Goal: Information Seeking & Learning: Learn about a topic

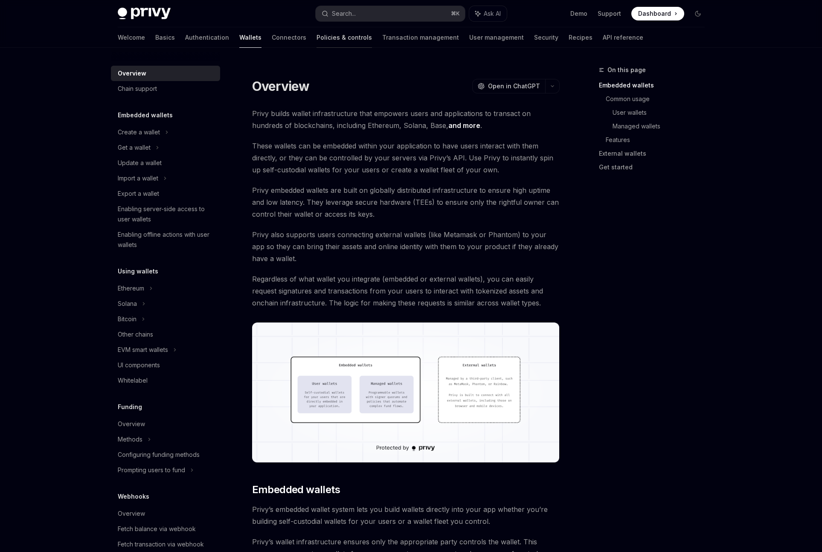
click at [316, 38] on link "Policies & controls" at bounding box center [343, 37] width 55 height 20
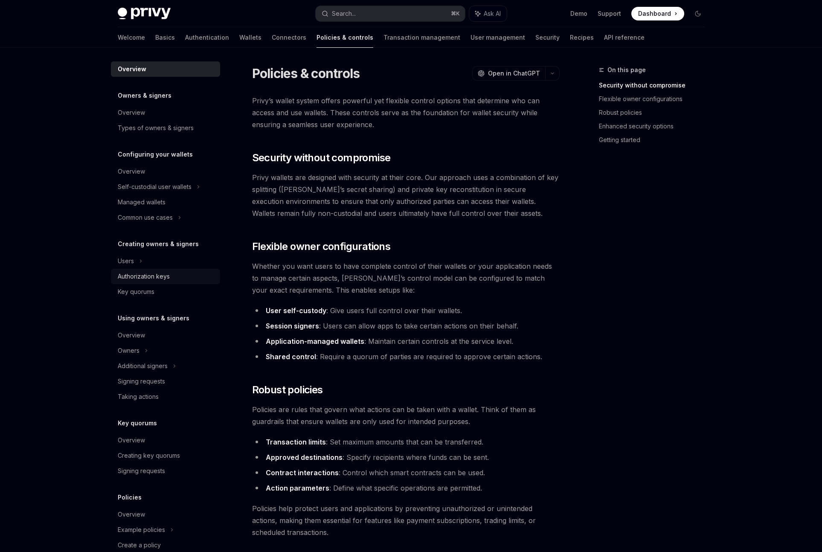
click at [165, 278] on div "Authorization keys" at bounding box center [144, 276] width 52 height 10
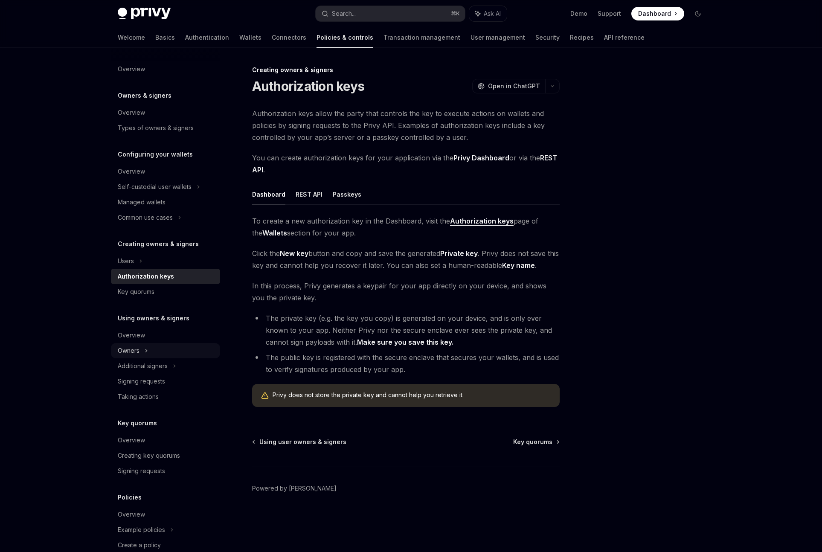
click at [150, 353] on div "Owners" at bounding box center [165, 350] width 109 height 15
click at [165, 381] on div "Additional signers" at bounding box center [143, 381] width 50 height 10
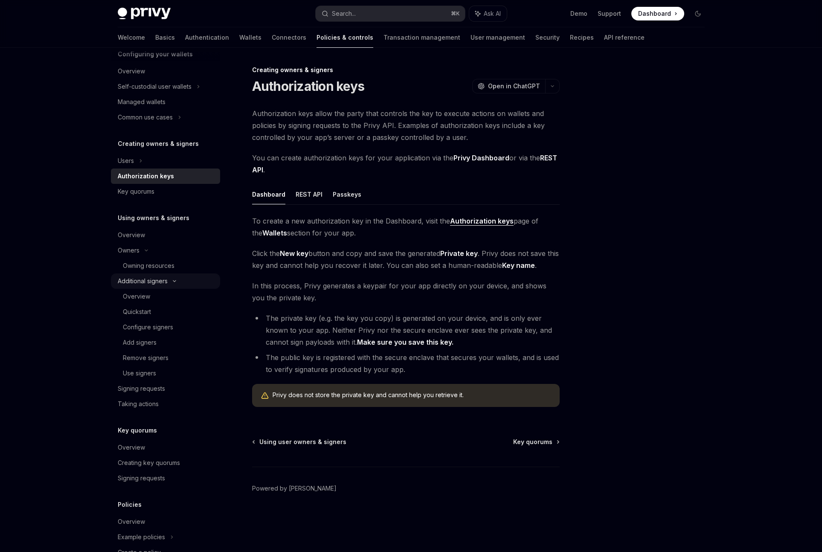
scroll to position [110, 0]
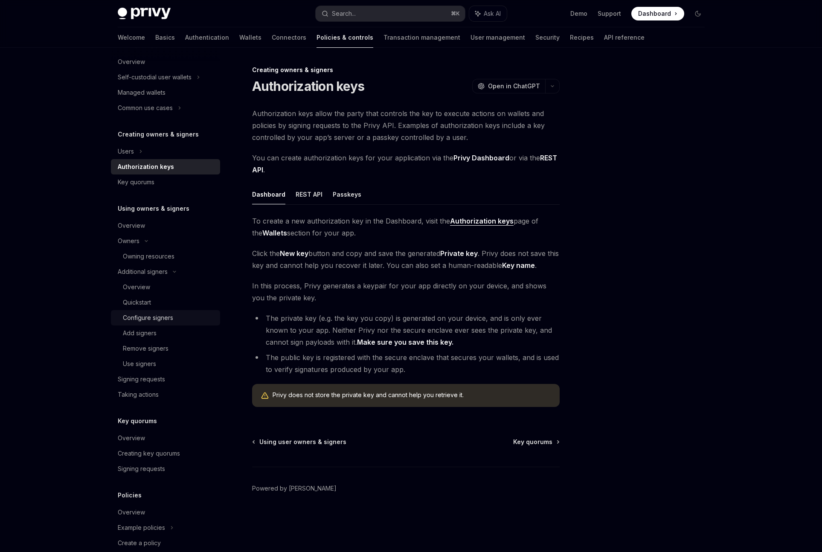
click at [155, 314] on div "Configure signers" at bounding box center [148, 318] width 50 height 10
click at [165, 320] on div "Configure signers" at bounding box center [148, 318] width 50 height 10
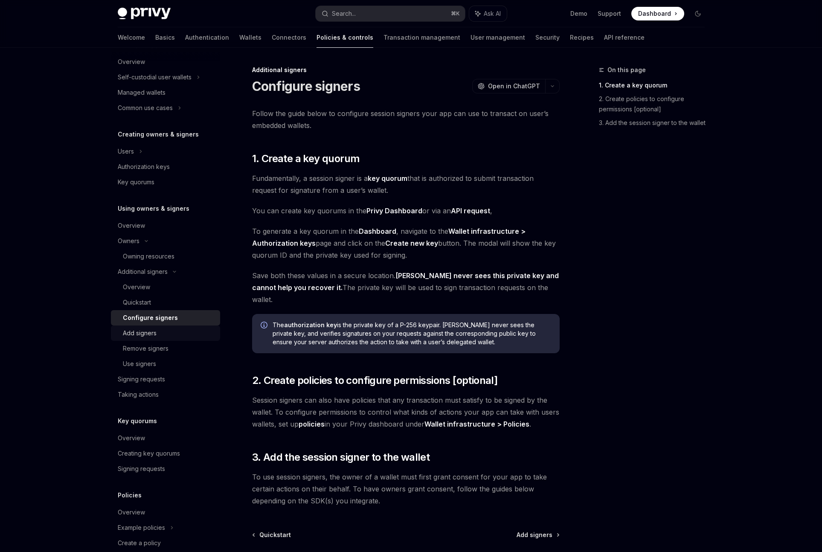
click at [169, 335] on div "Add signers" at bounding box center [169, 333] width 92 height 10
click at [174, 351] on div "Remove signers" at bounding box center [169, 348] width 92 height 10
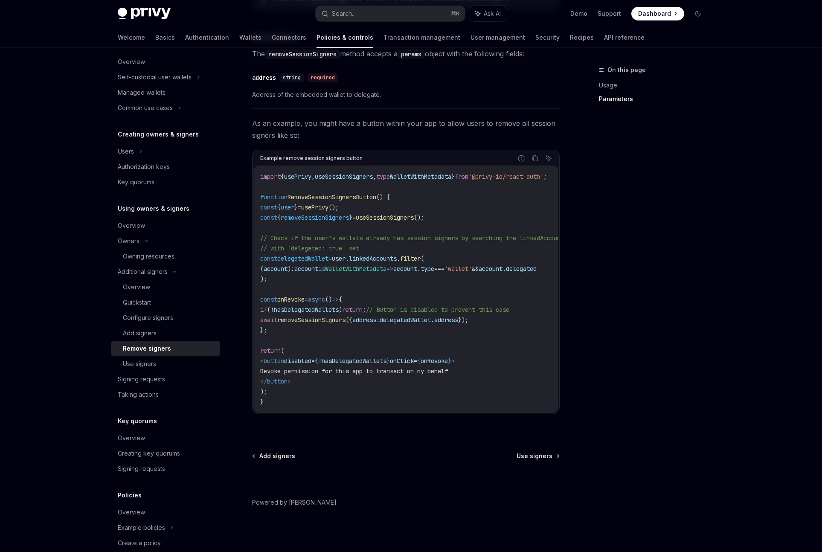
scroll to position [412, 0]
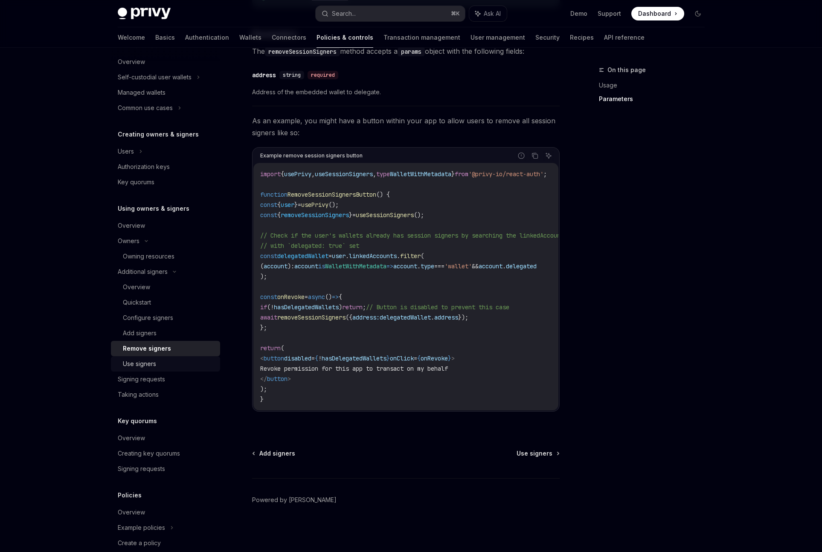
click at [144, 363] on div "Use signers" at bounding box center [139, 364] width 33 height 10
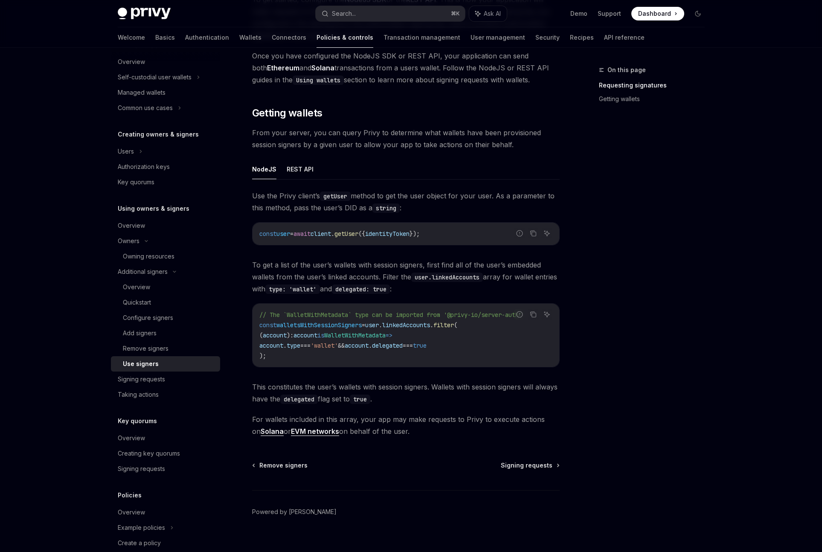
scroll to position [235, 0]
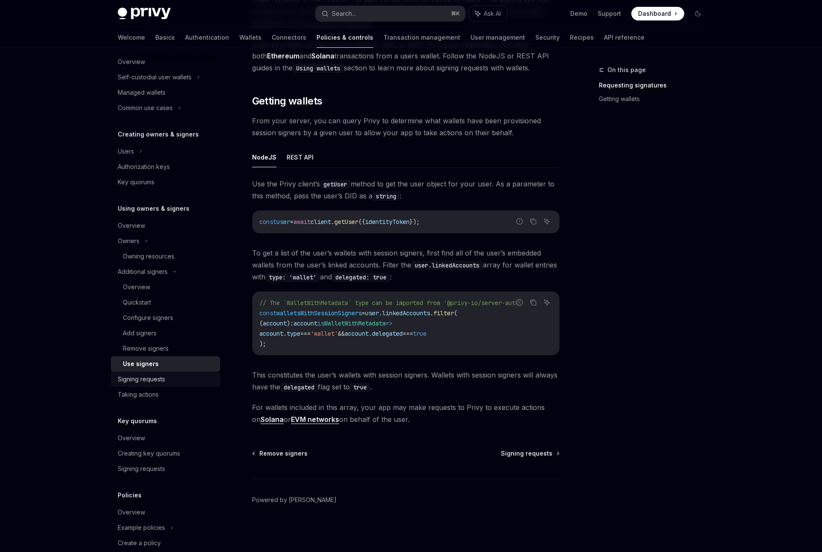
click at [177, 384] on link "Signing requests" at bounding box center [165, 378] width 109 height 15
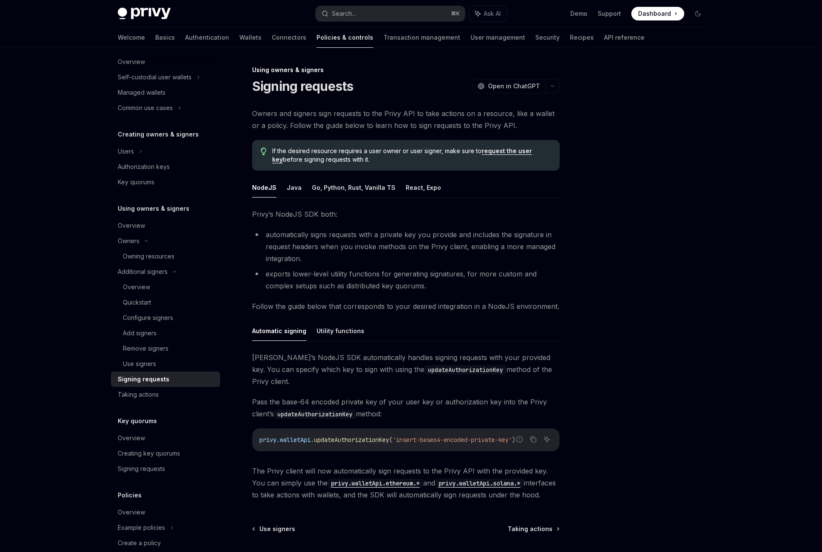
scroll to position [64, 0]
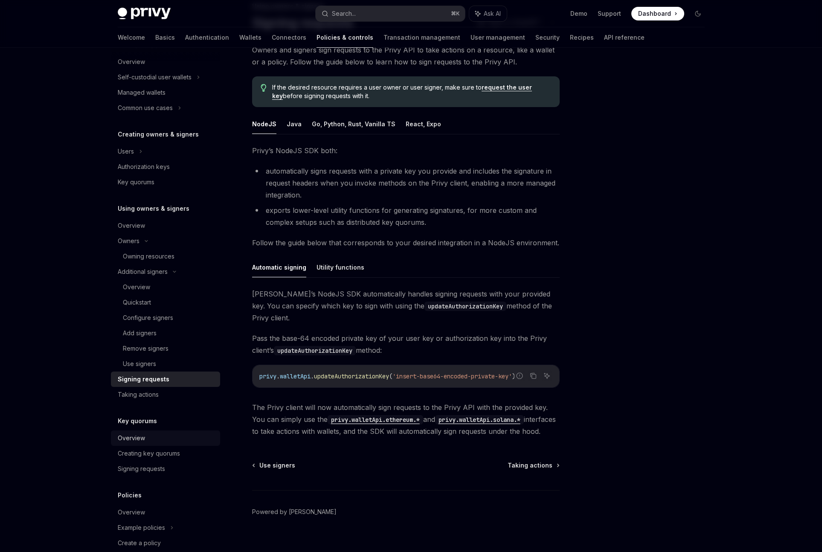
click at [150, 441] on div "Overview" at bounding box center [166, 438] width 97 height 10
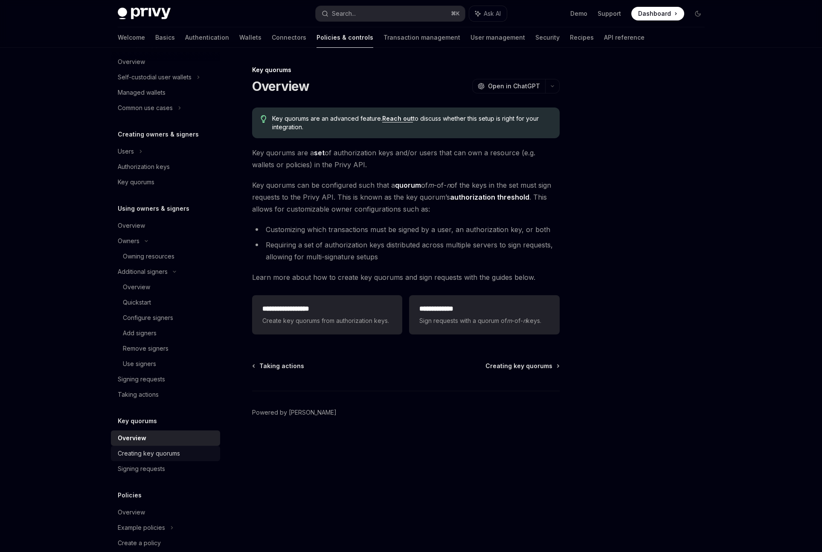
click at [168, 454] on div "Creating key quorums" at bounding box center [149, 453] width 62 height 10
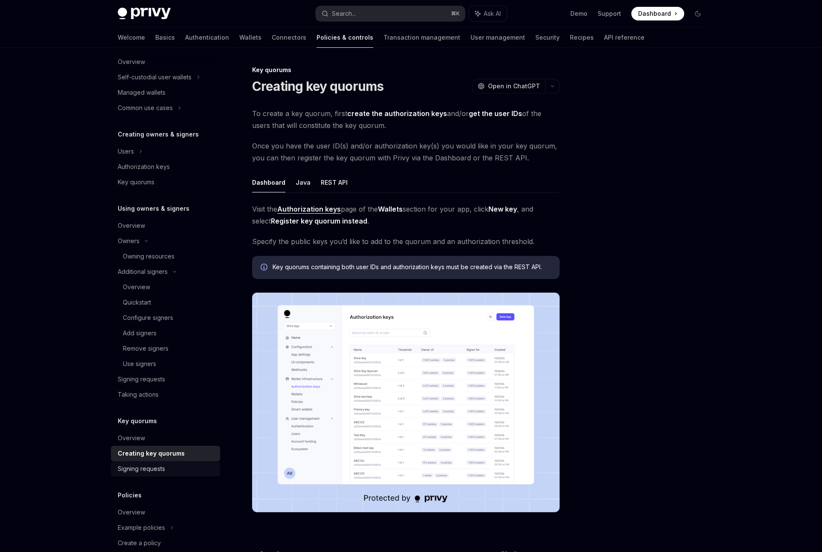
click at [168, 467] on div "Signing requests" at bounding box center [166, 469] width 97 height 10
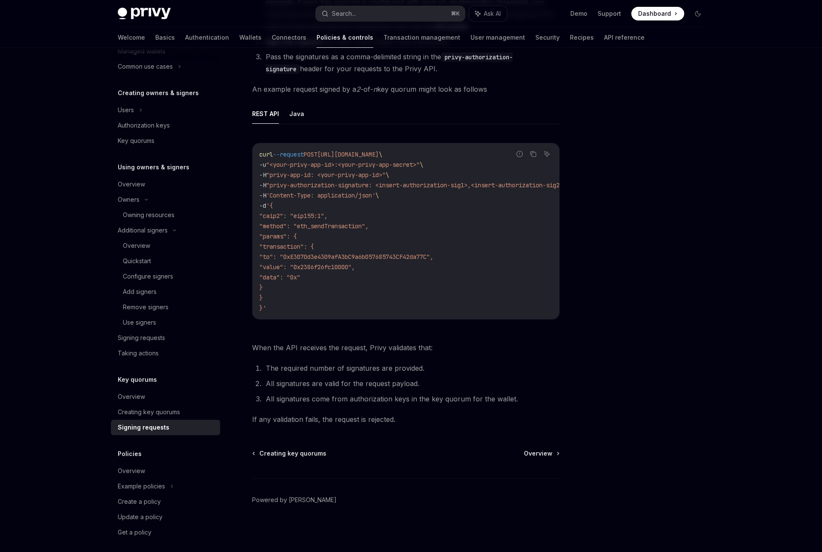
scroll to position [156, 0]
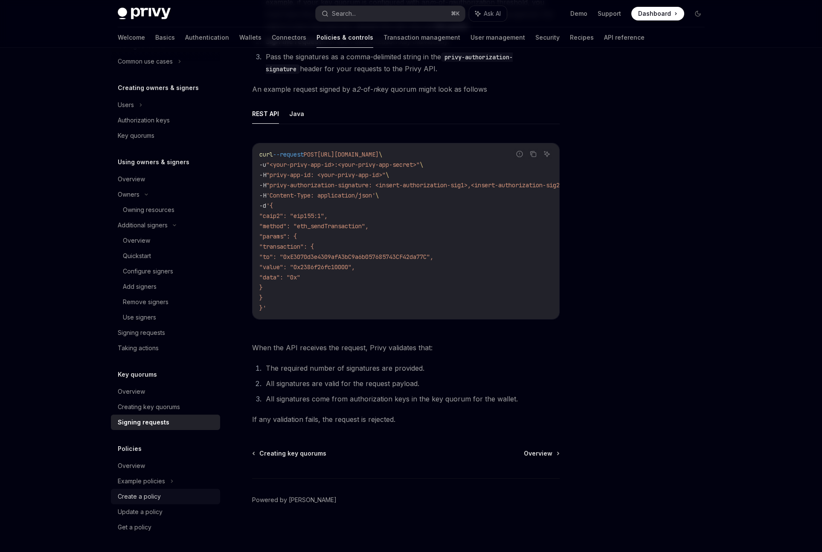
click at [159, 492] on div "Create a policy" at bounding box center [139, 496] width 43 height 10
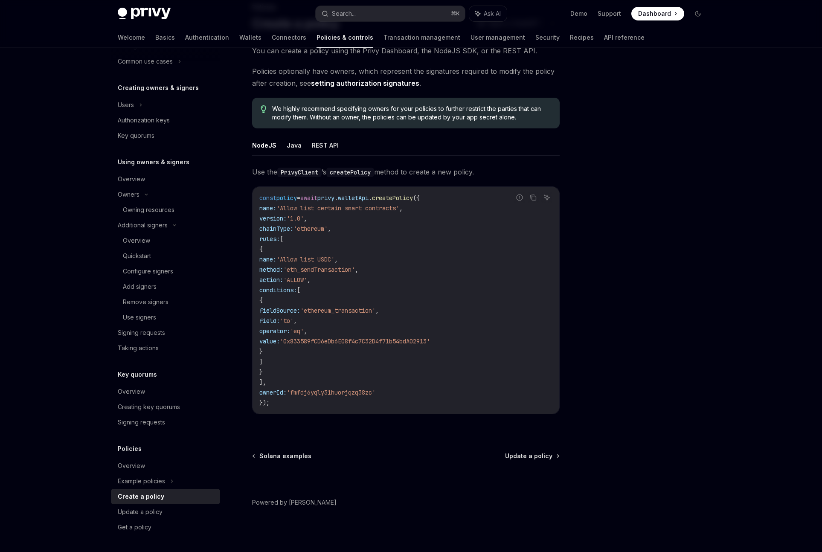
scroll to position [65, 0]
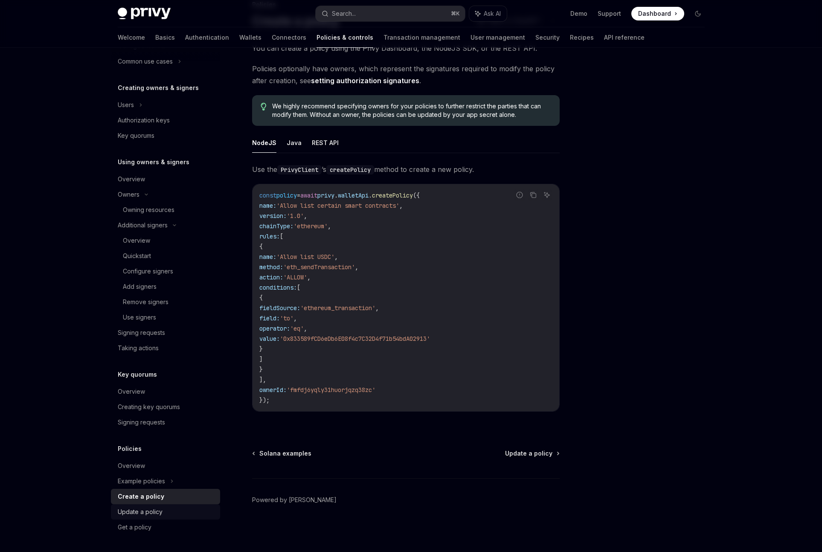
click at [157, 516] on div "Update a policy" at bounding box center [140, 512] width 45 height 10
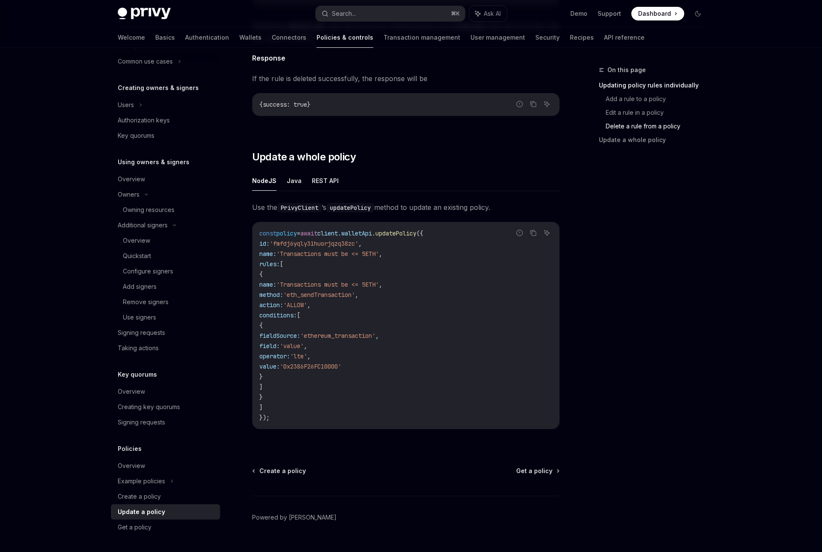
scroll to position [978, 0]
click at [167, 496] on div "Create a policy" at bounding box center [166, 496] width 97 height 10
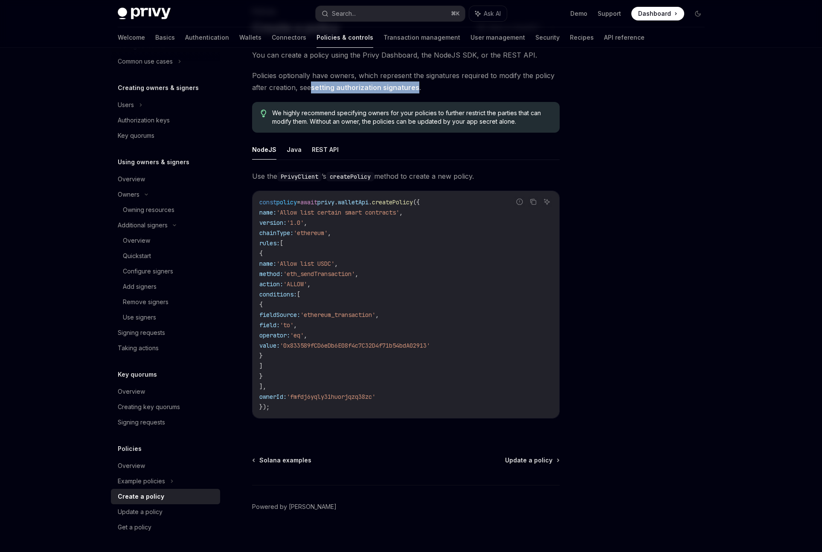
scroll to position [65, 0]
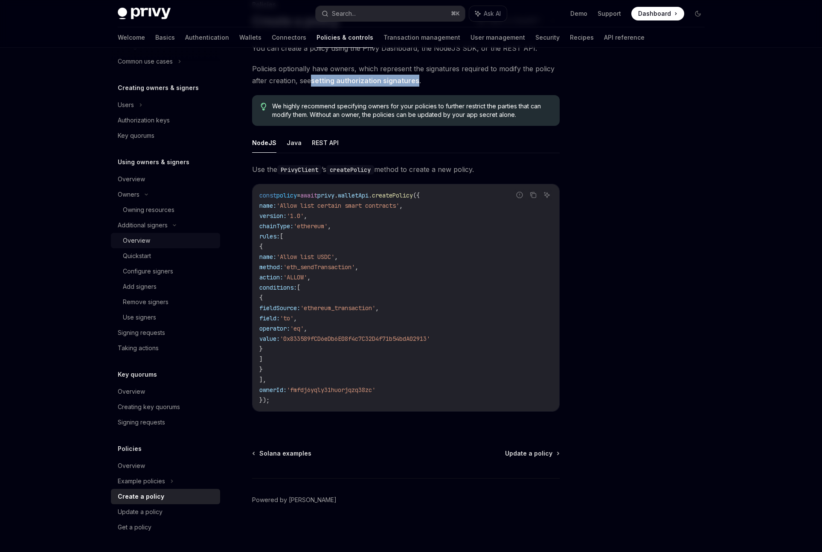
click at [136, 242] on div "Overview" at bounding box center [136, 240] width 27 height 10
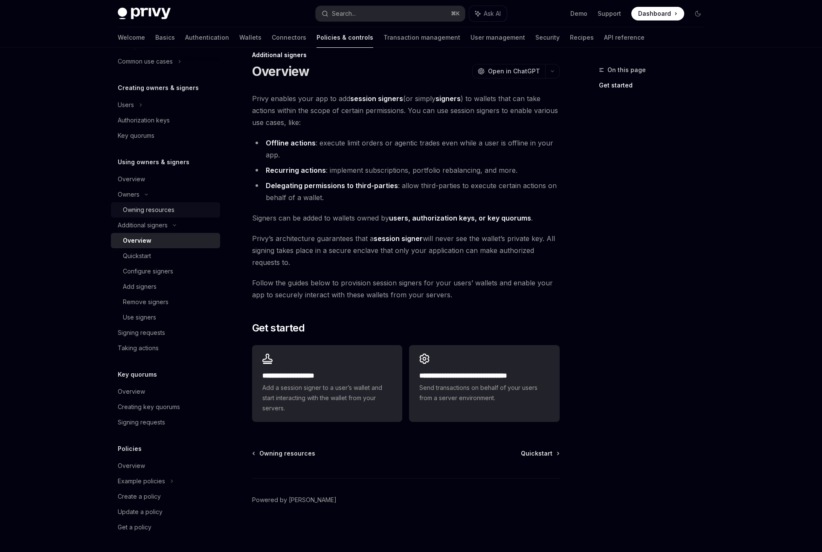
scroll to position [15, 0]
click at [146, 211] on div "Owning resources" at bounding box center [149, 210] width 52 height 10
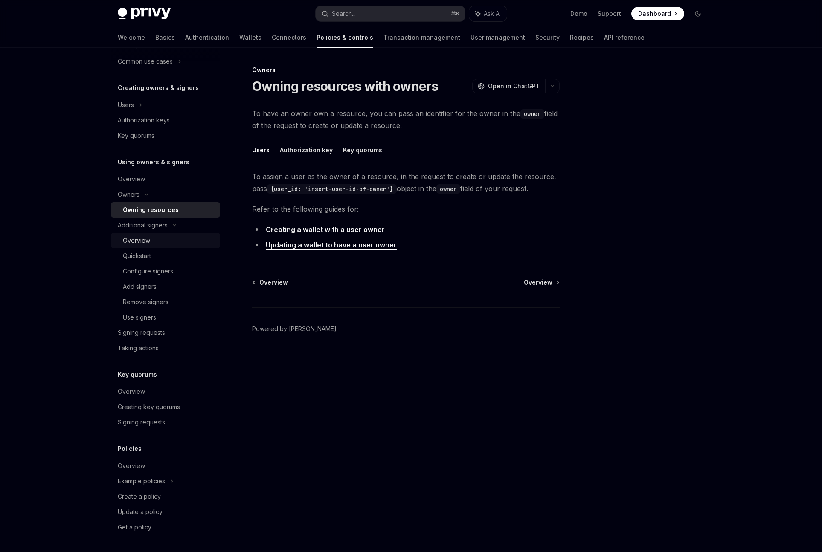
click at [153, 240] on div "Overview" at bounding box center [169, 240] width 92 height 10
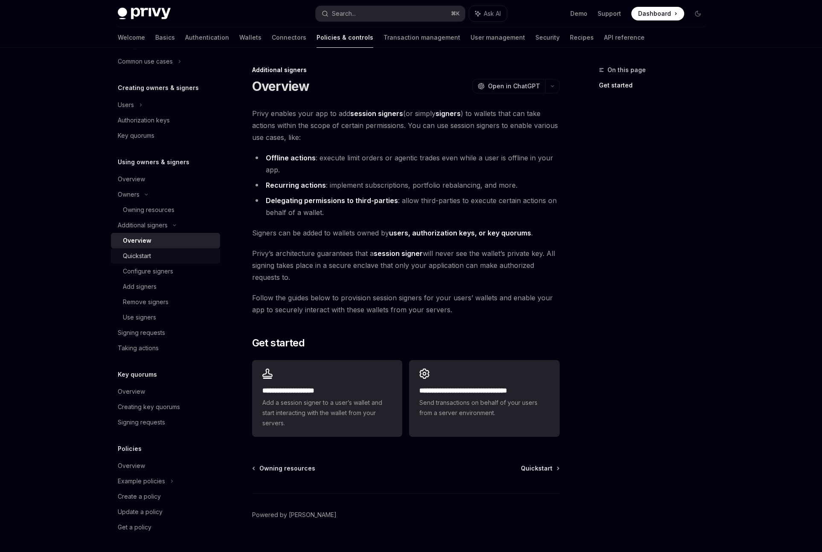
click at [157, 260] on div "Quickstart" at bounding box center [169, 256] width 92 height 10
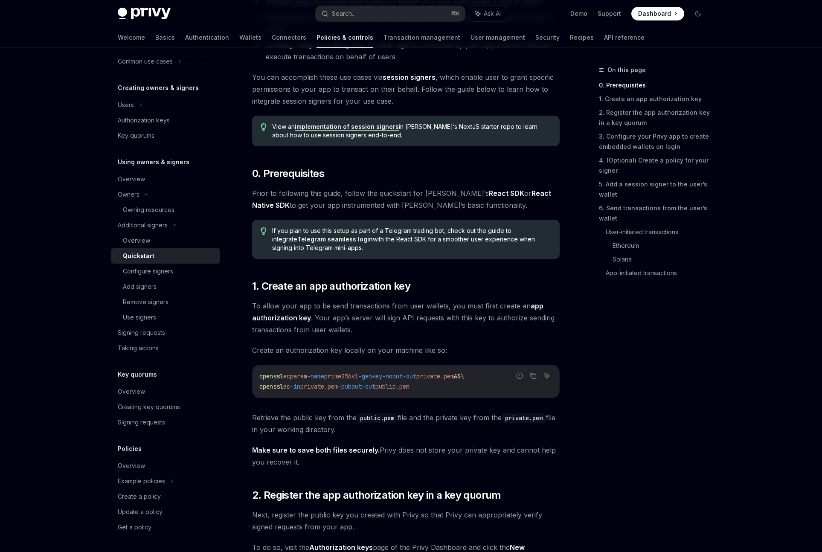
scroll to position [162, 0]
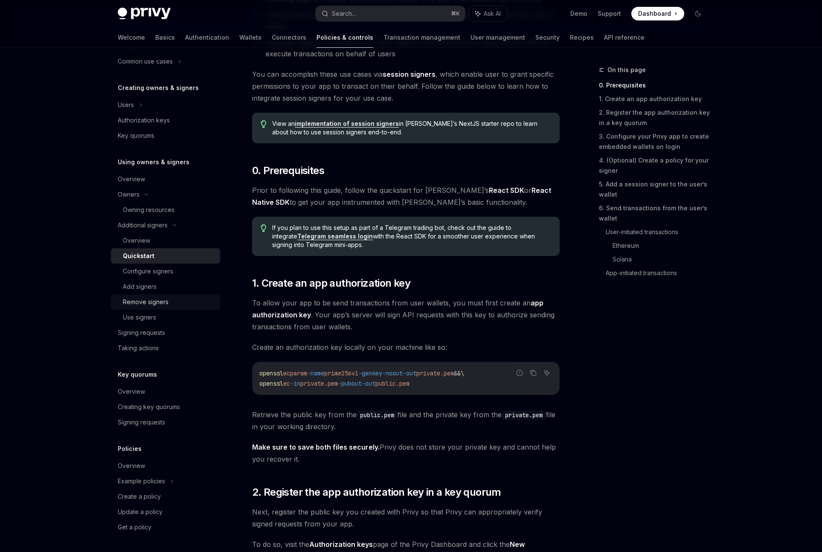
click at [178, 304] on div "Remove signers" at bounding box center [169, 302] width 92 height 10
click at [165, 303] on div "Remove signers" at bounding box center [146, 302] width 46 height 10
click at [168, 317] on div "Use signers" at bounding box center [169, 317] width 92 height 10
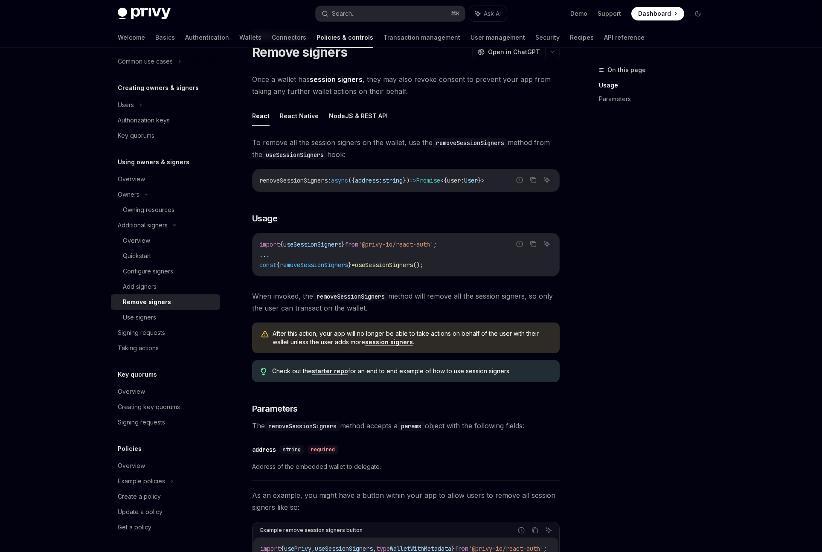
scroll to position [35, 0]
click at [157, 467] on div "Overview" at bounding box center [166, 466] width 97 height 10
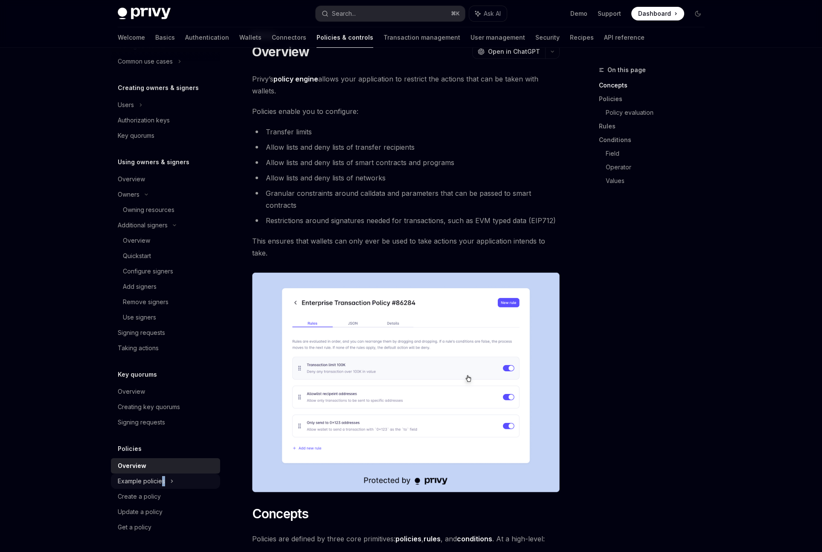
click at [163, 481] on div "Example policies" at bounding box center [141, 481] width 47 height 10
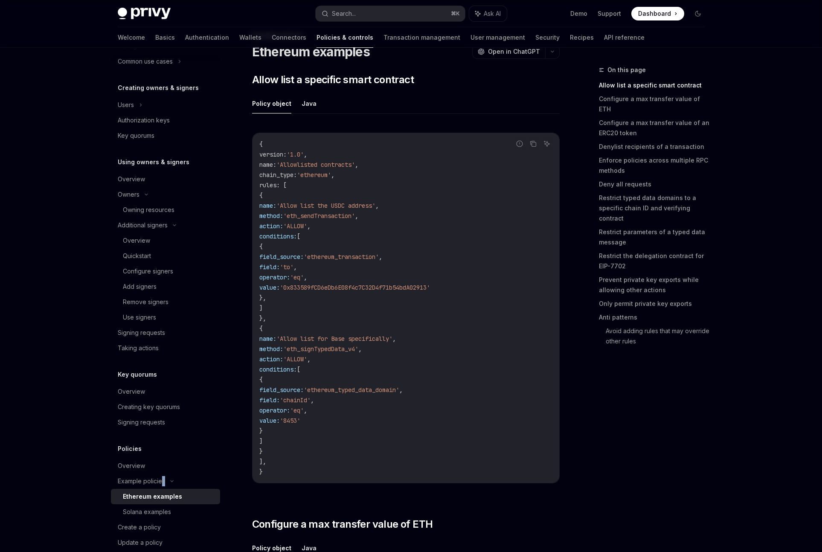
click at [171, 499] on div "Ethereum examples" at bounding box center [152, 496] width 59 height 10
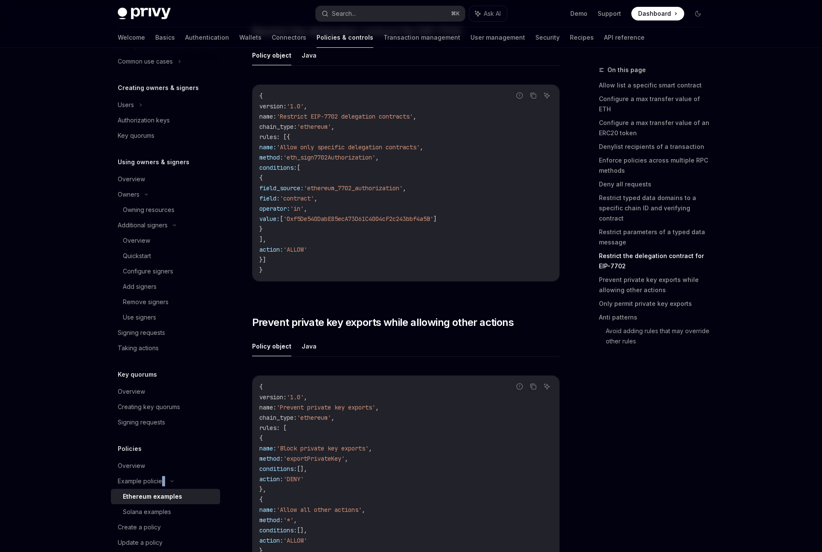
scroll to position [3571, 0]
click at [146, 512] on div "Solana examples" at bounding box center [147, 512] width 48 height 10
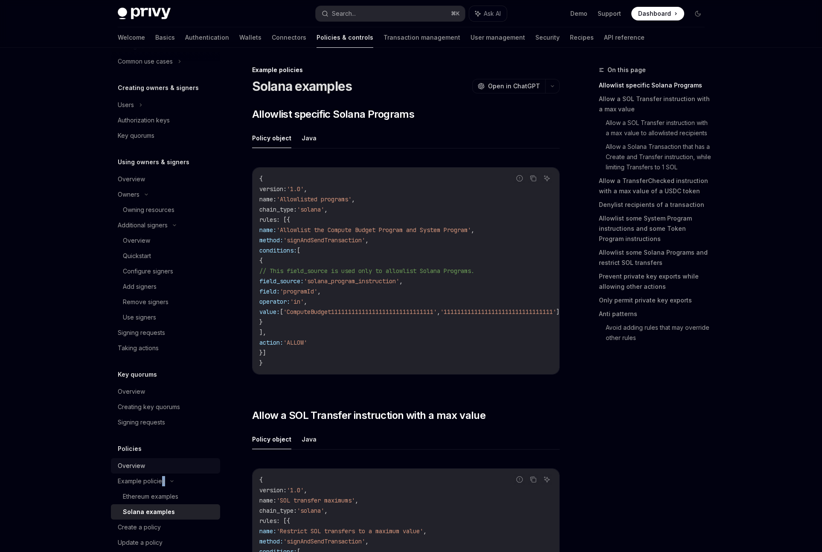
scroll to position [187, 0]
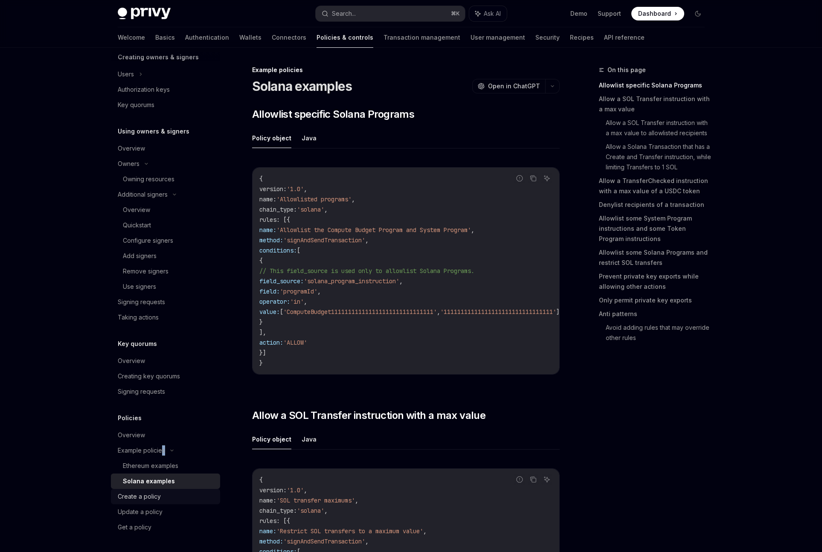
click at [168, 499] on div "Create a policy" at bounding box center [166, 496] width 97 height 10
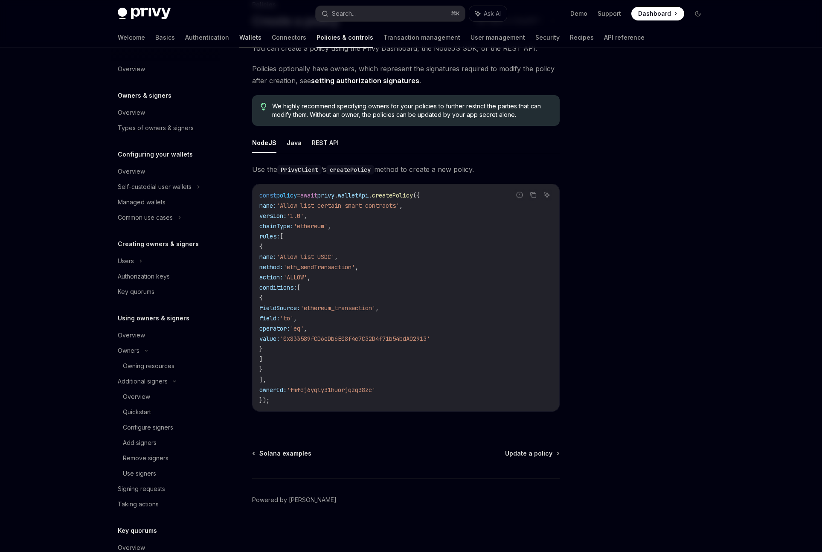
click at [239, 37] on link "Wallets" at bounding box center [250, 37] width 22 height 20
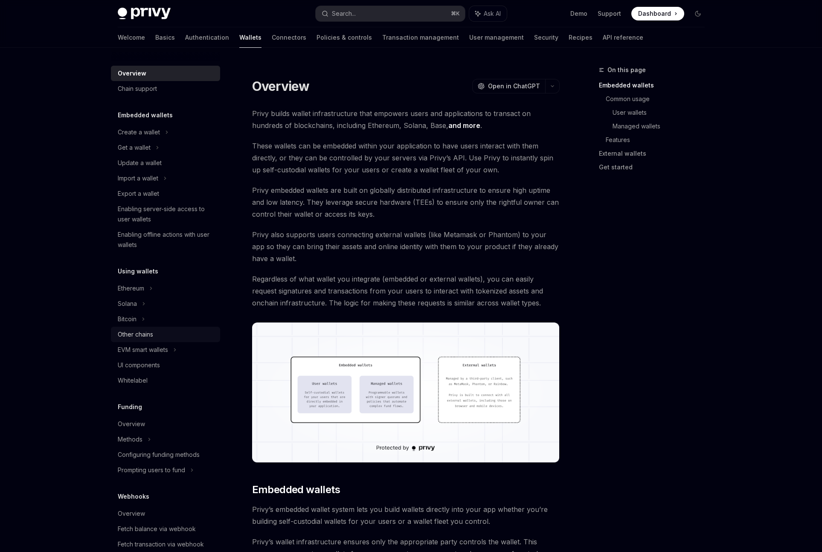
click at [155, 331] on div "Other chains" at bounding box center [166, 334] width 97 height 10
type textarea "*"
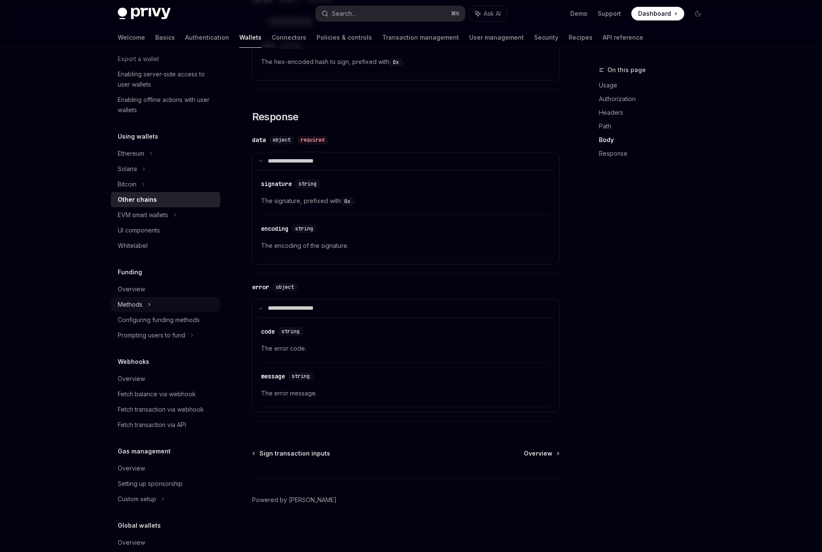
scroll to position [181, 0]
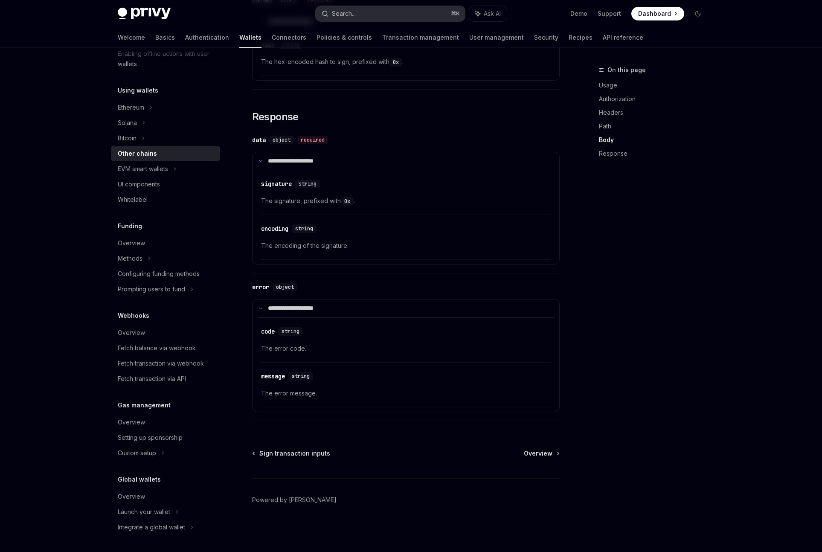
click at [410, 13] on button "Search... ⌘ K" at bounding box center [390, 13] width 149 height 15
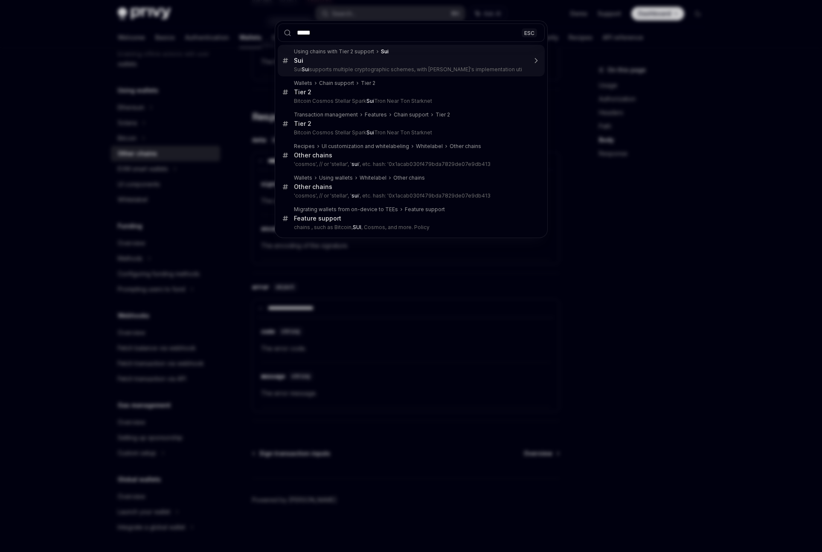
type input "***"
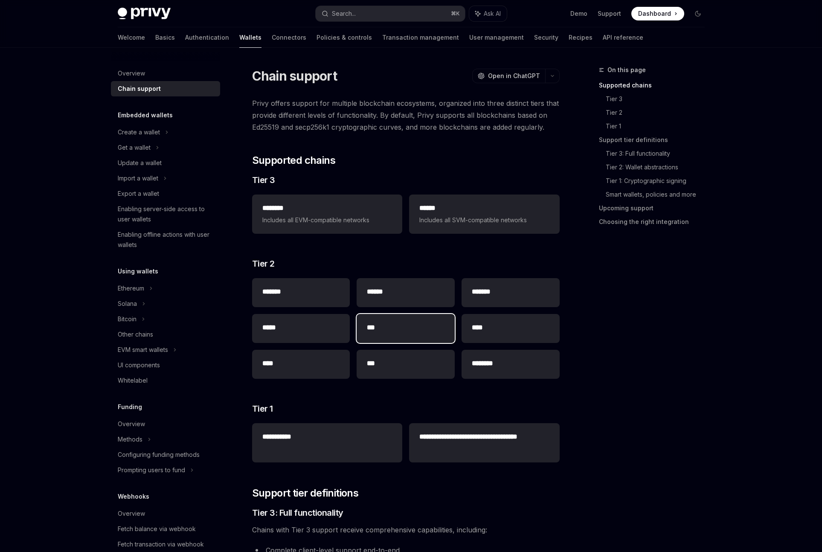
click at [391, 332] on h2 "***" at bounding box center [406, 327] width 78 height 10
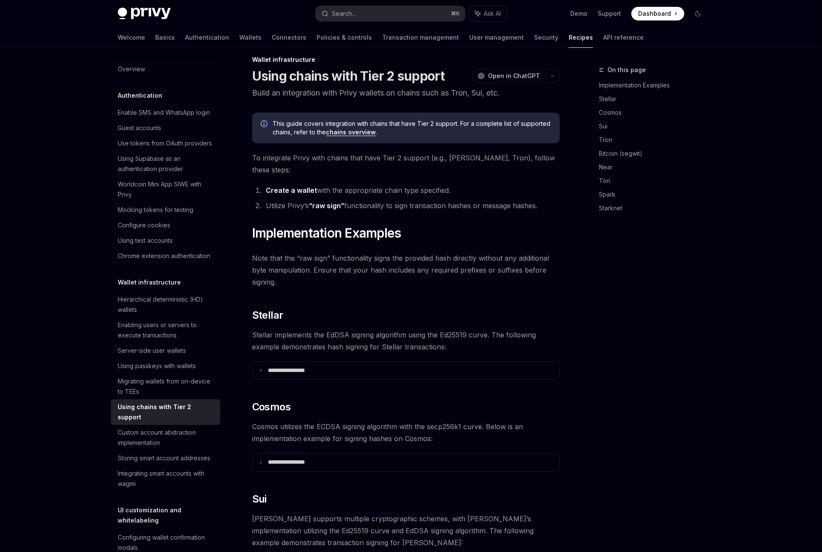
scroll to position [426, 0]
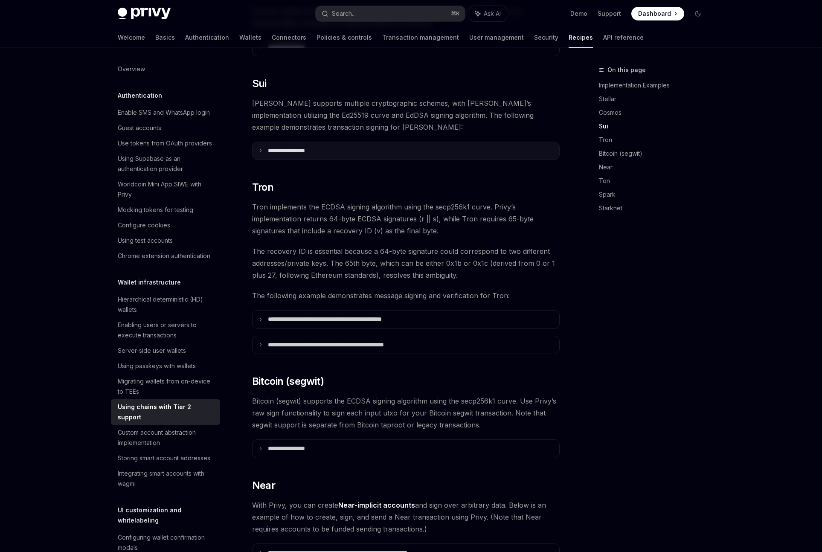
click at [269, 147] on p "**********" at bounding box center [297, 151] width 58 height 8
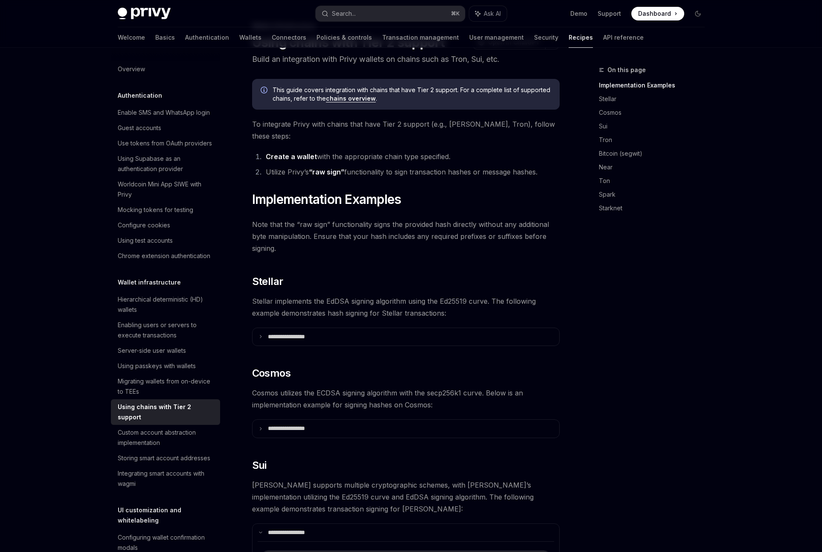
scroll to position [0, 0]
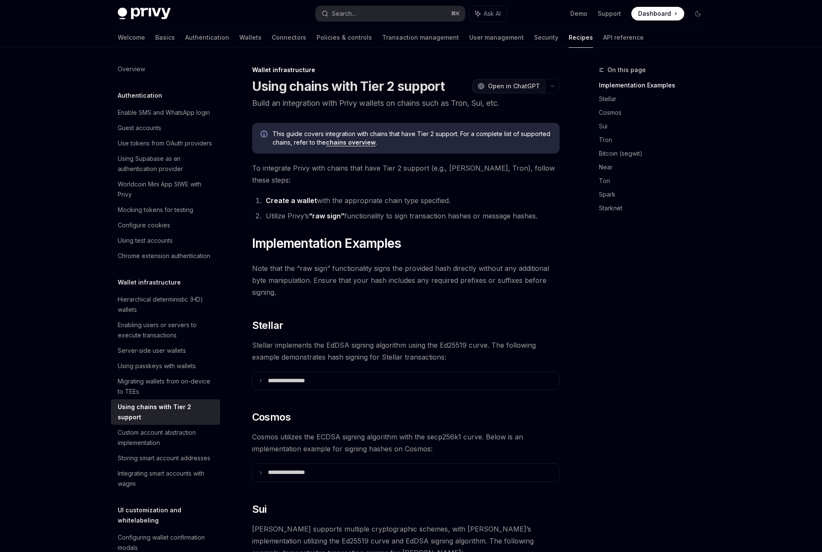
click at [524, 83] on span "Open in ChatGPT" at bounding box center [514, 86] width 52 height 9
click at [163, 364] on div "Using passkeys with wallets" at bounding box center [157, 366] width 78 height 10
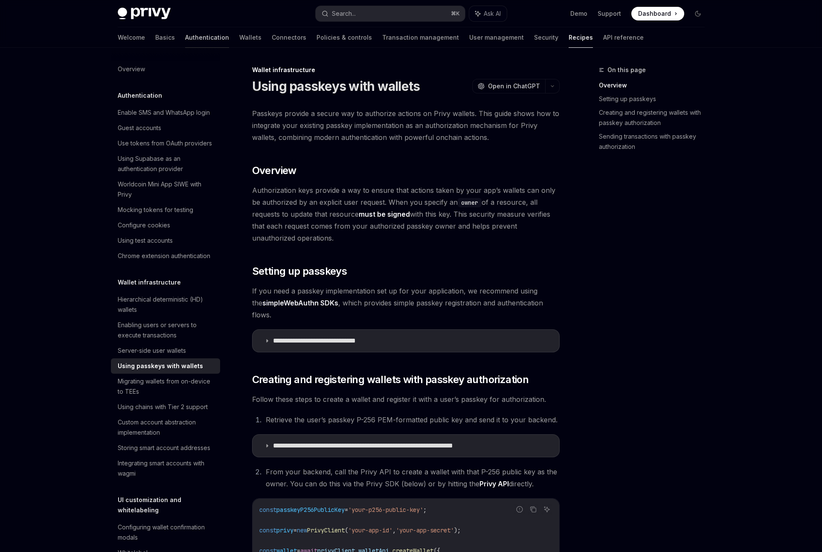
click at [185, 27] on link "Authentication" at bounding box center [207, 37] width 44 height 20
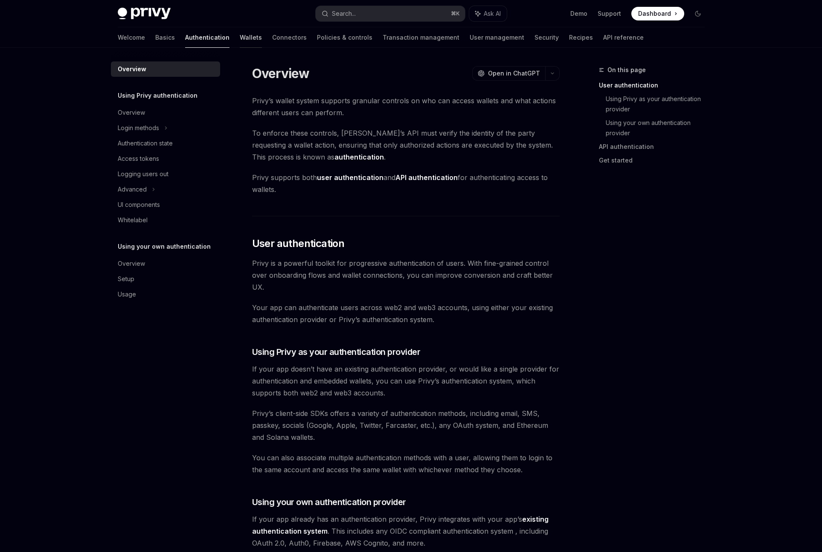
click at [240, 37] on link "Wallets" at bounding box center [251, 37] width 22 height 20
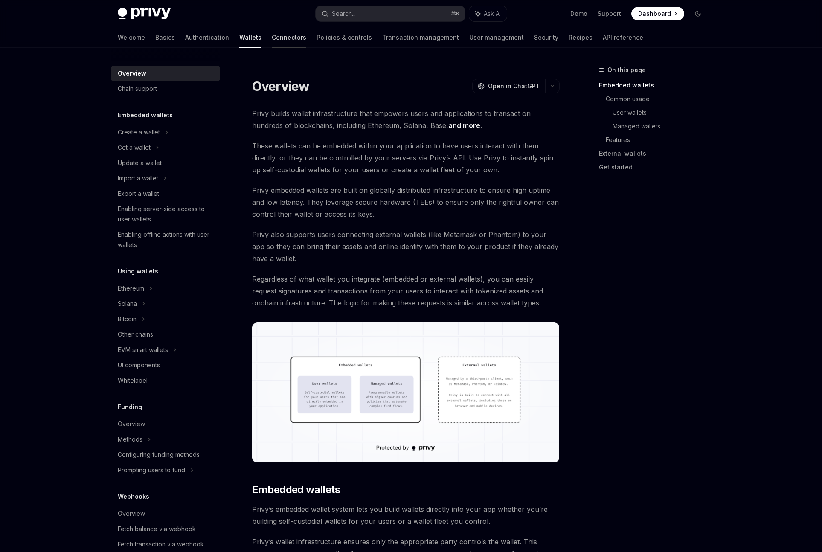
click at [272, 43] on link "Connectors" at bounding box center [289, 37] width 35 height 20
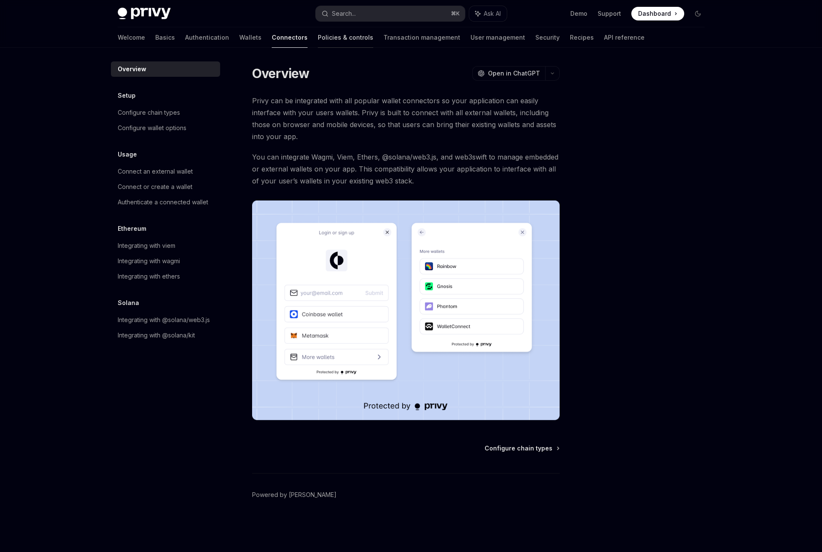
click at [318, 44] on link "Policies & controls" at bounding box center [345, 37] width 55 height 20
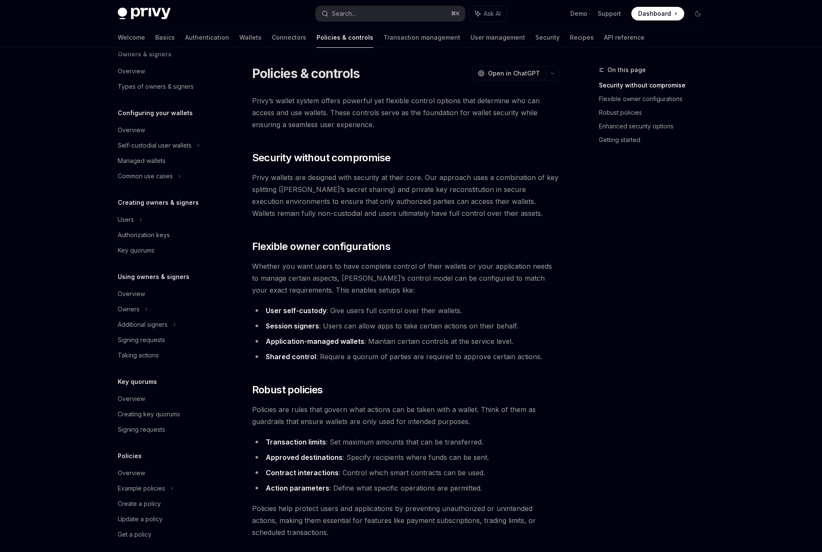
scroll to position [49, 0]
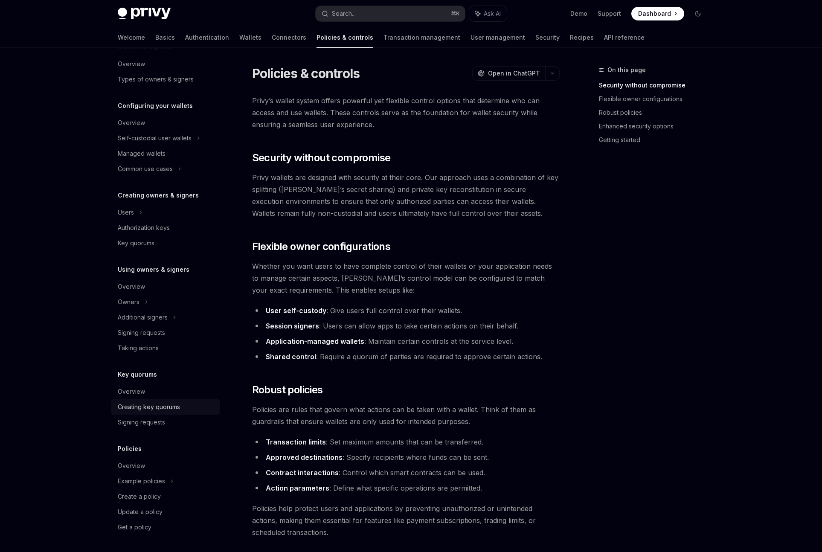
click at [174, 406] on div "Creating key quorums" at bounding box center [149, 407] width 62 height 10
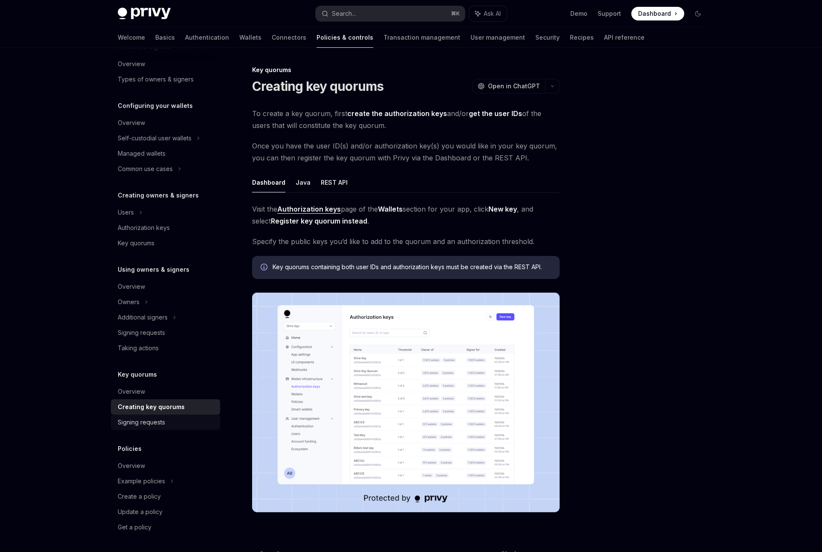
click at [173, 425] on div "Signing requests" at bounding box center [166, 422] width 97 height 10
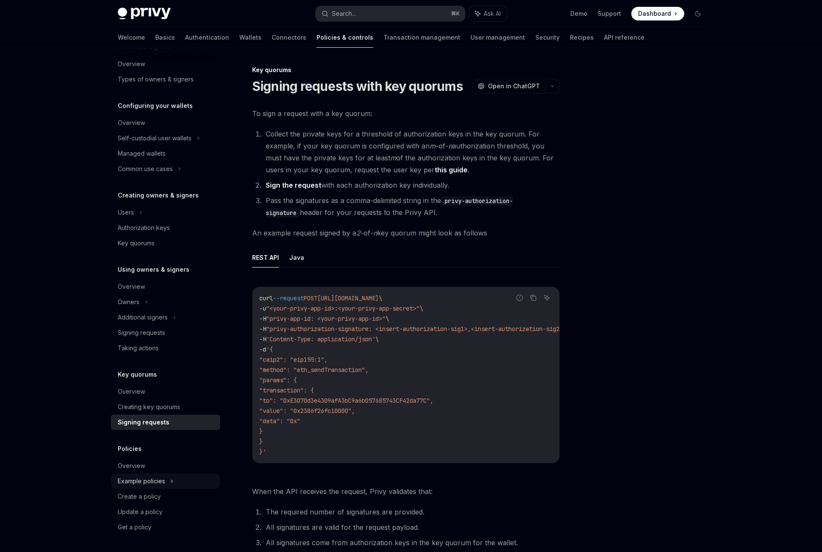
click at [174, 476] on div "Example policies" at bounding box center [165, 480] width 109 height 15
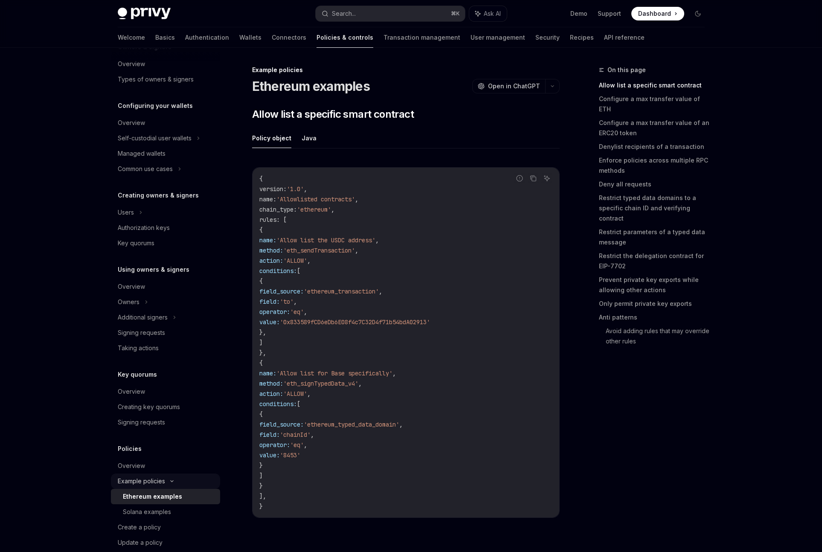
scroll to position [79, 0]
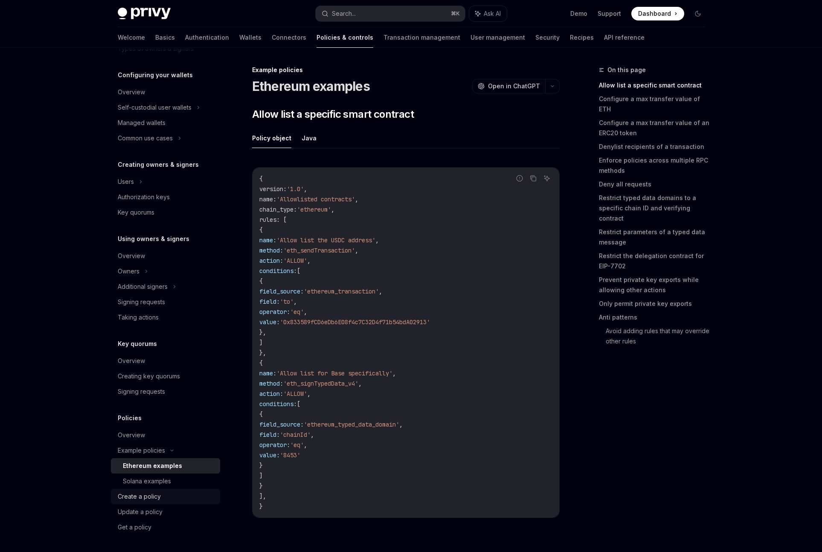
click at [162, 493] on div "Create a policy" at bounding box center [166, 496] width 97 height 10
type textarea "*"
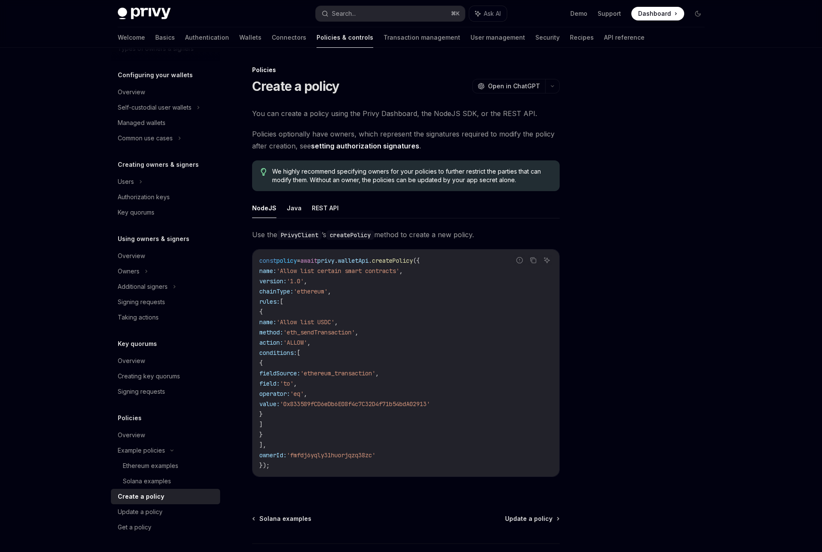
click at [359, 455] on span "'fmfdj6yqly31huorjqzq38zc'" at bounding box center [331, 455] width 89 height 8
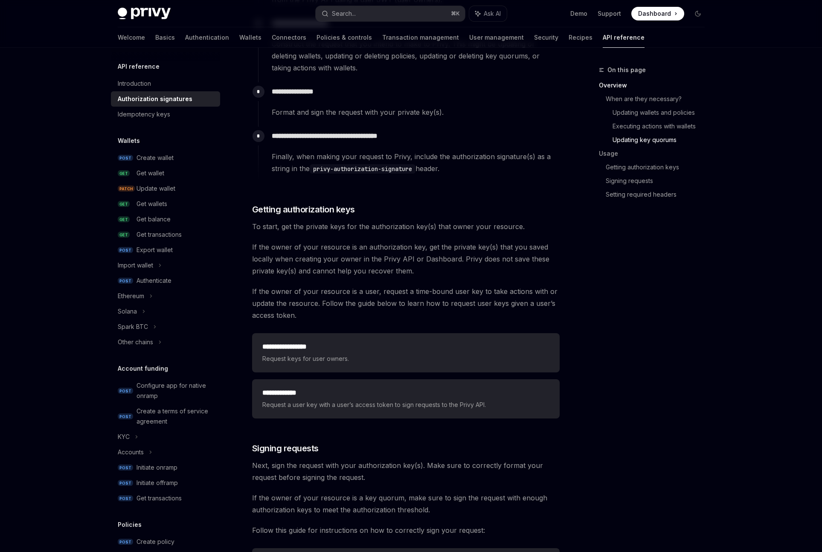
scroll to position [1022, 0]
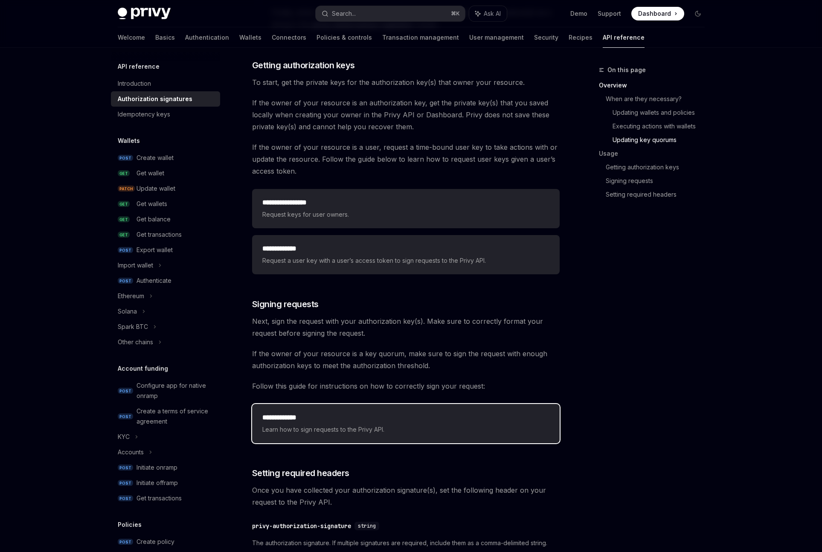
scroll to position [1232, 0]
